Goal: Task Accomplishment & Management: Manage account settings

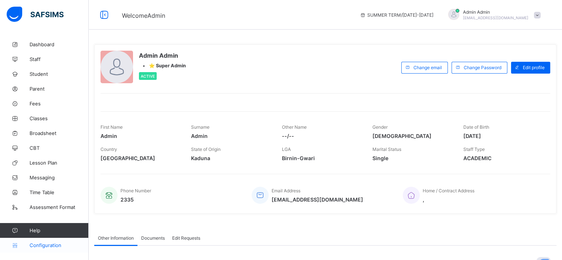
click at [47, 247] on span "Configuration" at bounding box center [59, 245] width 59 height 6
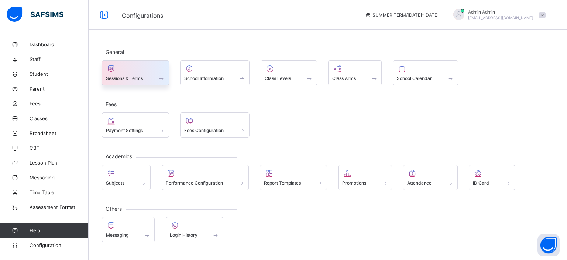
click at [155, 76] on div "Sessions & Terms" at bounding box center [135, 78] width 59 height 6
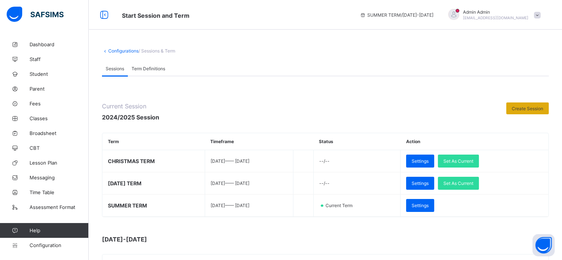
click at [534, 106] on span "Create Session" at bounding box center [527, 109] width 31 height 6
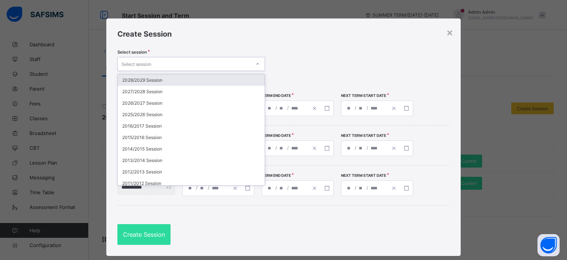
click at [177, 62] on div "Select session" at bounding box center [184, 64] width 133 height 10
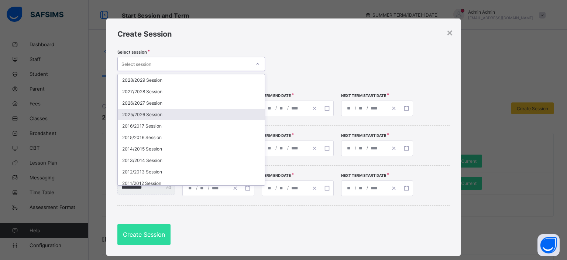
click at [168, 116] on div "2025/2026 Session" at bounding box center [191, 114] width 147 height 11
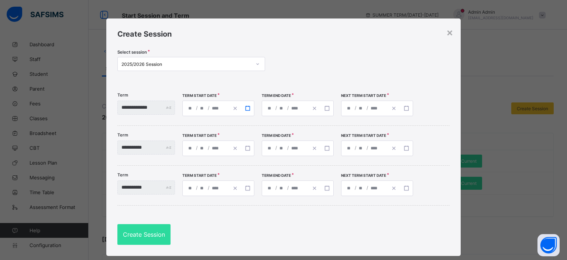
click at [250, 110] on icon "button" at bounding box center [247, 108] width 5 height 5
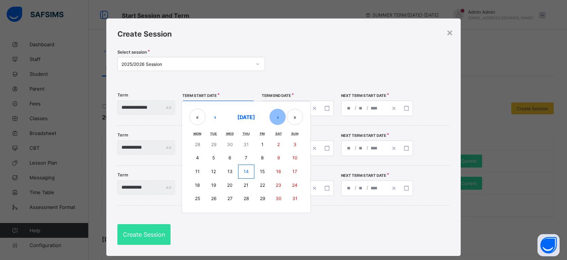
click at [282, 120] on button "›" at bounding box center [278, 117] width 16 height 16
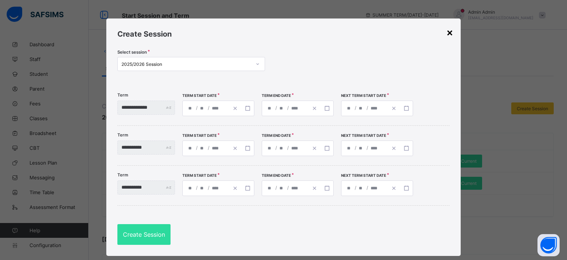
click at [450, 33] on div "×" at bounding box center [450, 32] width 7 height 13
